Goal: Task Accomplishment & Management: Use online tool/utility

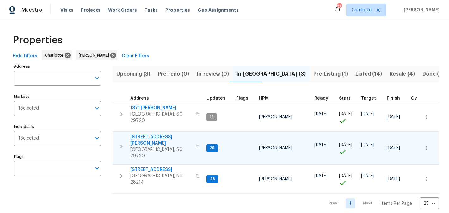
click at [150, 134] on span "[STREET_ADDRESS][PERSON_NAME]" at bounding box center [161, 140] width 62 height 13
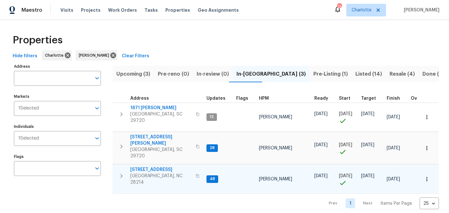
click at [152, 166] on span "[STREET_ADDRESS]" at bounding box center [161, 169] width 62 height 6
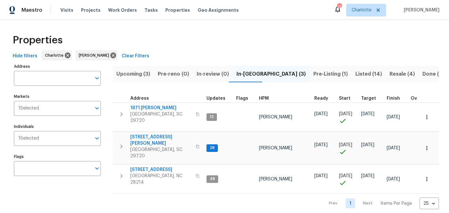
click at [313, 74] on span "Pre-Listing (1)" at bounding box center [330, 74] width 34 height 9
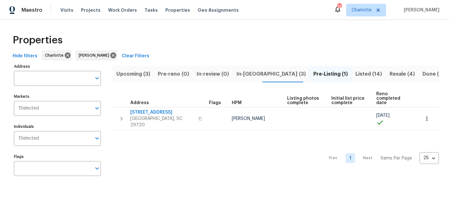
click at [390, 70] on span "Resale (4)" at bounding box center [402, 74] width 25 height 9
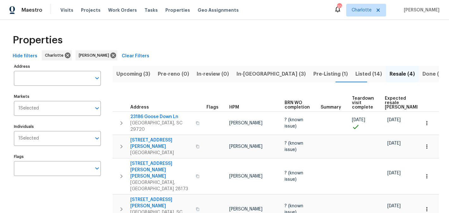
click at [352, 69] on button "Listed (14)" at bounding box center [369, 74] width 34 height 16
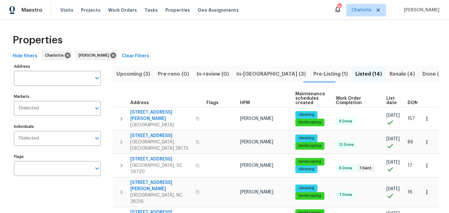
click at [313, 74] on span "Pre-Listing (1)" at bounding box center [330, 74] width 34 height 9
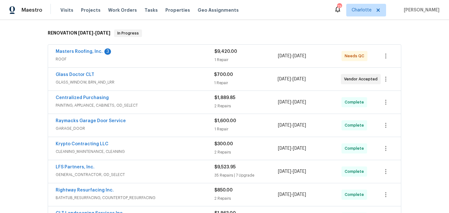
scroll to position [97, 0]
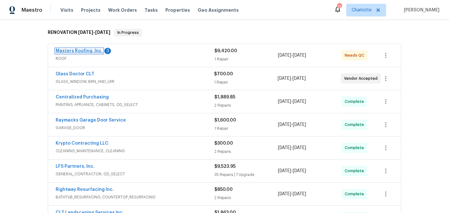
click at [84, 49] on link "Masters Roofing, Inc." at bounding box center [79, 51] width 47 height 4
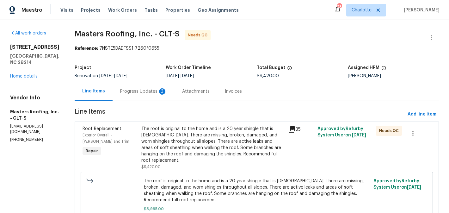
click at [137, 90] on div "Progress Updates 3" at bounding box center [143, 91] width 47 height 6
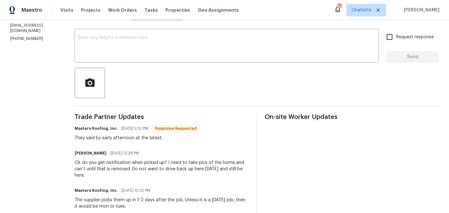
scroll to position [90, 0]
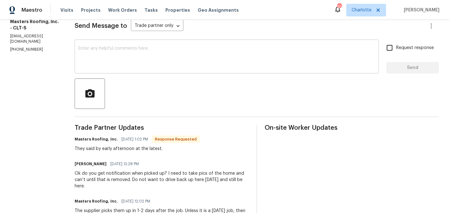
click at [137, 57] on textarea at bounding box center [226, 57] width 297 height 22
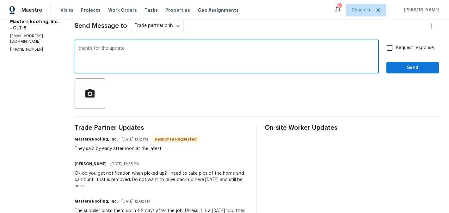
type textarea "thanks for the update"
click at [397, 46] on span "Request response" at bounding box center [415, 48] width 38 height 7
click at [396, 46] on input "Request response" at bounding box center [389, 47] width 13 height 13
checkbox input "true"
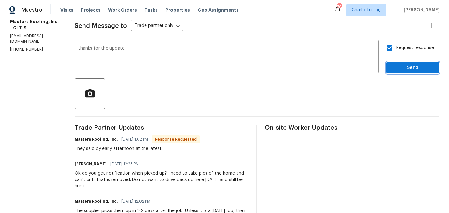
click at [407, 64] on span "Send" at bounding box center [413, 68] width 42 height 8
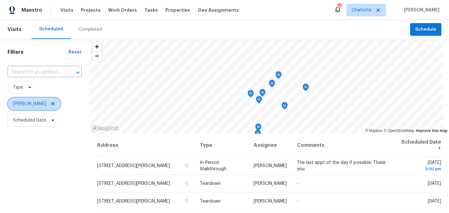
click at [55, 102] on icon at bounding box center [52, 103] width 5 height 5
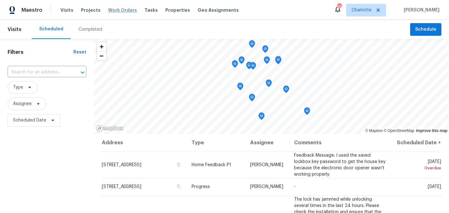
click at [108, 10] on span "Work Orders" at bounding box center [122, 10] width 29 height 6
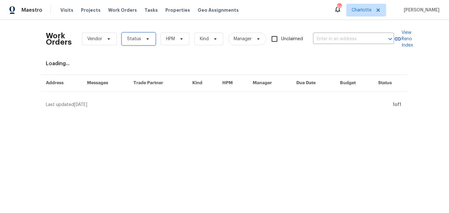
click at [148, 38] on icon at bounding box center [147, 38] width 5 height 5
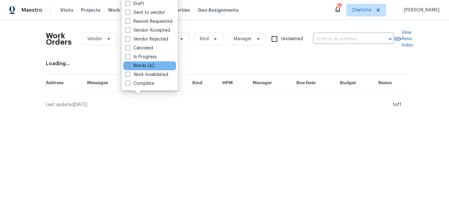
click at [148, 64] on label "Needs QC" at bounding box center [139, 66] width 29 height 6
click at [129, 64] on input "Needs QC" at bounding box center [127, 65] width 4 height 4
checkbox input "true"
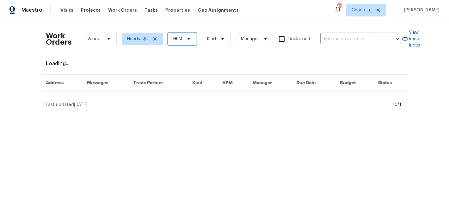
click at [186, 42] on span "HPM" at bounding box center [182, 39] width 29 height 13
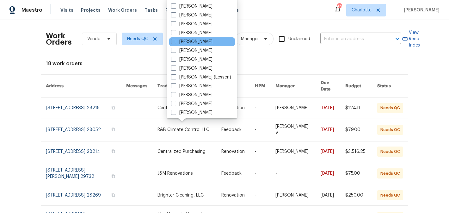
scroll to position [78, 0]
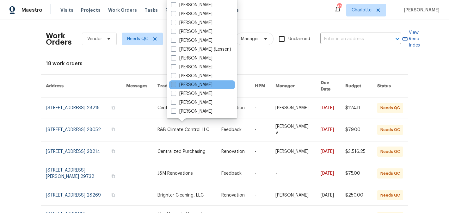
click at [194, 85] on label "[PERSON_NAME]" at bounding box center [191, 85] width 41 height 6
click at [175, 85] on input "[PERSON_NAME]" at bounding box center [173, 84] width 4 height 4
checkbox input "true"
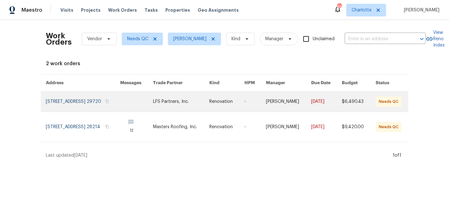
click at [181, 97] on link at bounding box center [181, 101] width 57 height 20
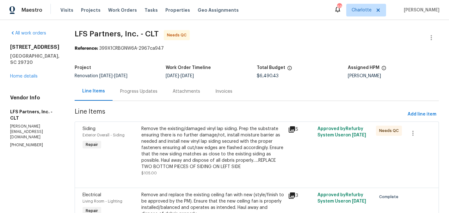
click at [205, 136] on div "Remove the existing/damaged vinyl lap siding. Prep the substrate ensuring there…" at bounding box center [212, 148] width 143 height 44
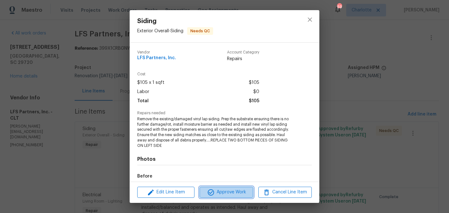
click at [236, 190] on span "Approve Work" at bounding box center [226, 192] width 50 height 8
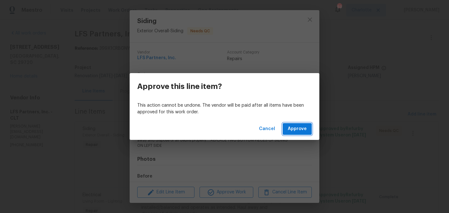
click at [290, 132] on span "Approve" at bounding box center [297, 129] width 19 height 8
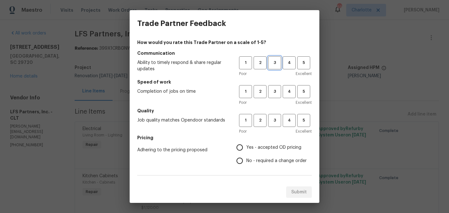
click at [271, 64] on span "3" at bounding box center [275, 62] width 12 height 7
click at [276, 95] on button "3" at bounding box center [274, 91] width 13 height 13
click at [261, 119] on span "2" at bounding box center [260, 120] width 12 height 7
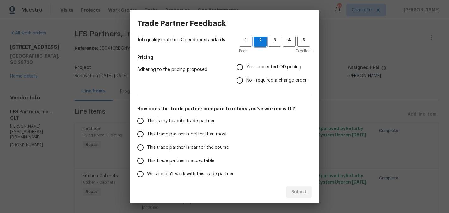
scroll to position [84, 0]
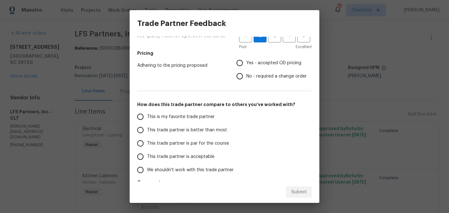
click at [250, 65] on span "Yes - accepted OD pricing" at bounding box center [273, 63] width 55 height 7
click at [246, 65] on input "Yes - accepted OD pricing" at bounding box center [239, 62] width 13 height 13
radio input "true"
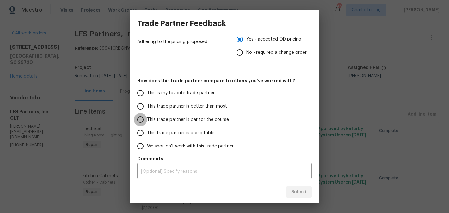
click at [141, 116] on input "This trade partner is par for the course" at bounding box center [140, 119] width 13 height 13
click at [291, 188] on button "Submit" at bounding box center [299, 192] width 26 height 12
radio input "true"
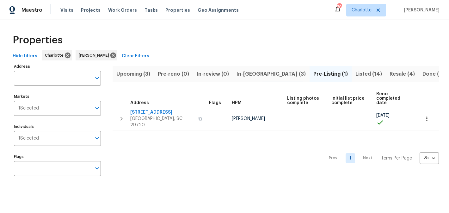
click at [240, 77] on span "In-[GEOGRAPHIC_DATA] (3)" at bounding box center [271, 74] width 69 height 9
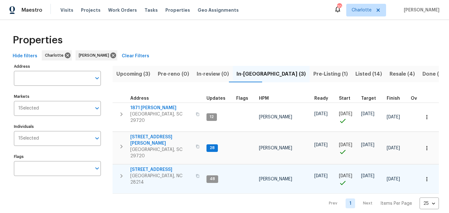
click at [144, 166] on span "[STREET_ADDRESS]" at bounding box center [161, 169] width 62 height 6
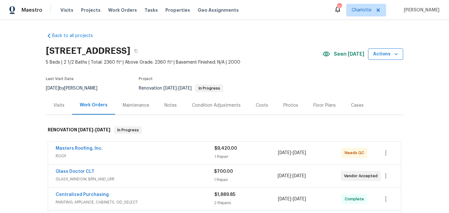
click at [399, 52] on icon "button" at bounding box center [396, 54] width 6 height 6
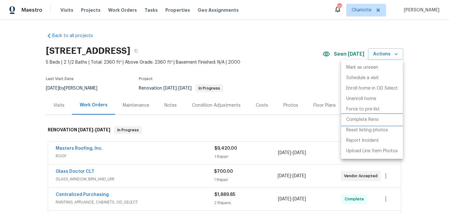
click at [373, 114] on li "Complete Reno" at bounding box center [372, 119] width 62 height 10
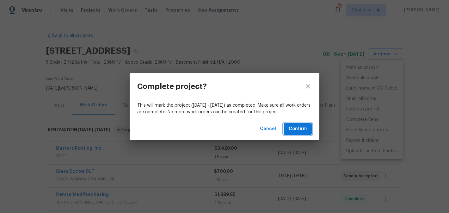
click at [297, 129] on span "Confirm" at bounding box center [298, 129] width 18 height 8
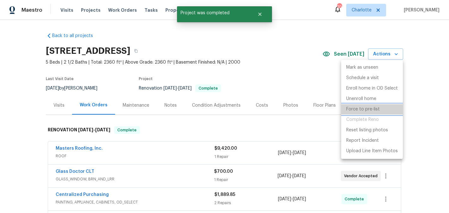
click at [369, 109] on p "Force to pre-list" at bounding box center [363, 109] width 34 height 7
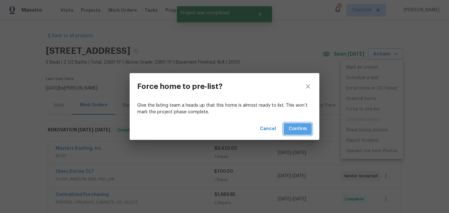
click at [307, 130] on button "Confirm" at bounding box center [298, 129] width 28 height 12
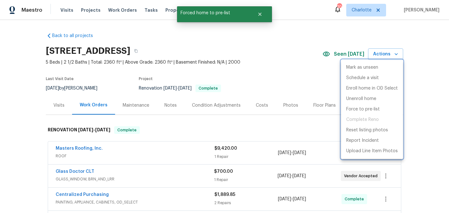
click at [120, 23] on div at bounding box center [224, 106] width 449 height 213
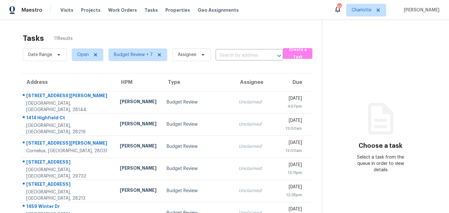
scroll to position [38, 0]
